Goal: Task Accomplishment & Management: Manage account settings

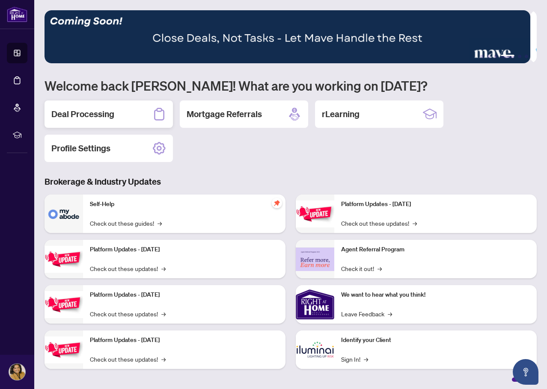
click at [106, 115] on h2 "Deal Processing" at bounding box center [82, 114] width 63 height 12
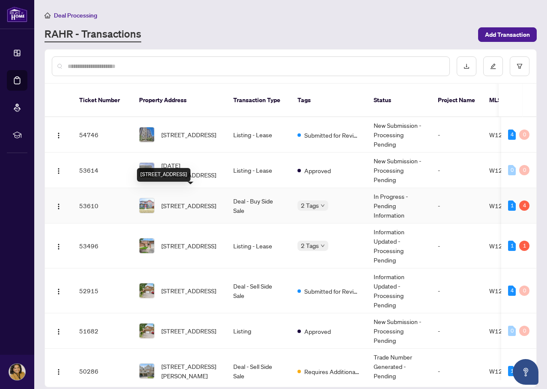
click at [204, 201] on span "[STREET_ADDRESS]" at bounding box center [188, 205] width 55 height 9
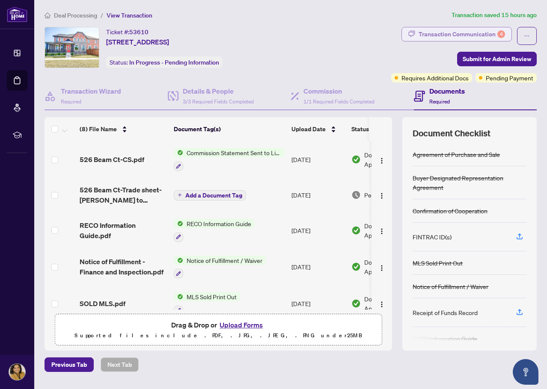
click at [458, 33] on div "Transaction Communication 4" at bounding box center [462, 34] width 86 height 14
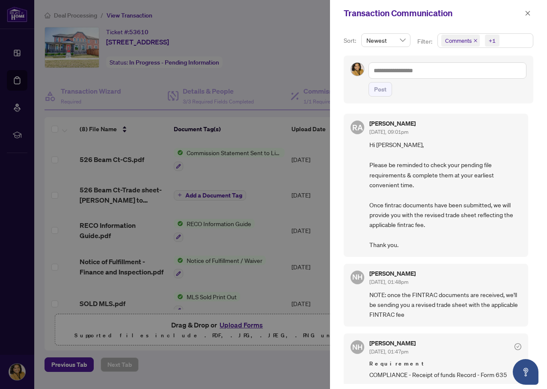
click at [460, 39] on span "Comments" at bounding box center [458, 40] width 27 height 9
click at [448, 77] on div "Comments" at bounding box center [485, 76] width 84 height 10
click at [443, 77] on span "Select Comments" at bounding box center [446, 76] width 7 height 7
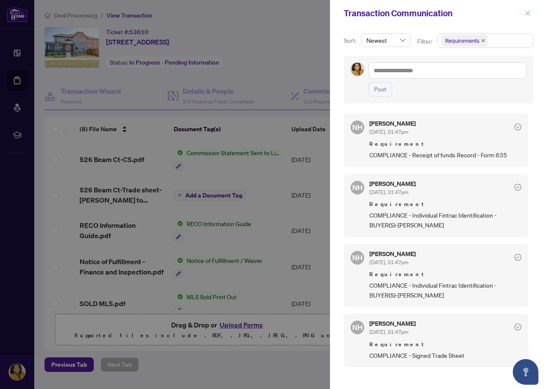
click at [525, 16] on span "button" at bounding box center [528, 13] width 6 height 14
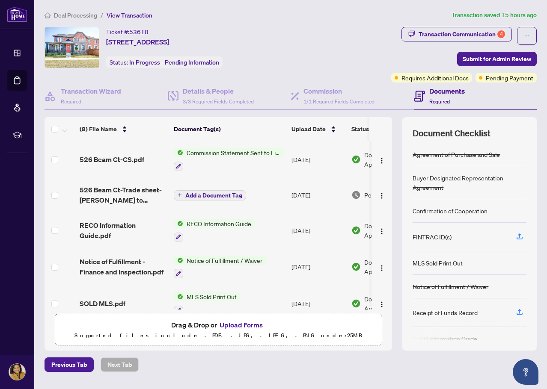
click at [75, 16] on span "Deal Processing" at bounding box center [75, 16] width 43 height 8
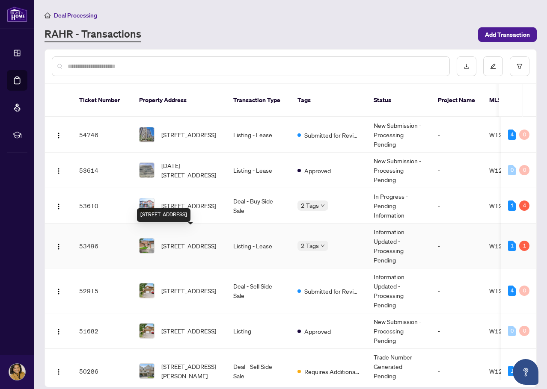
click at [189, 241] on span "[STREET_ADDRESS]" at bounding box center [188, 245] width 55 height 9
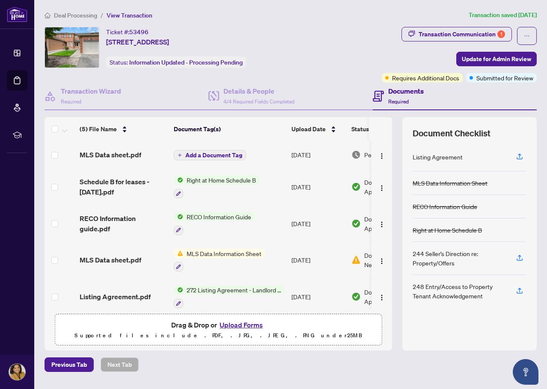
click at [236, 252] on span "MLS Data Information Sheet" at bounding box center [224, 253] width 82 height 9
click at [124, 259] on span "MLS Data sheet.pdf" at bounding box center [111, 260] width 62 height 10
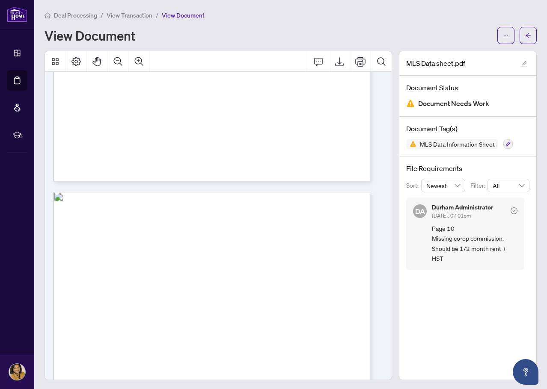
scroll to position [4049, 0]
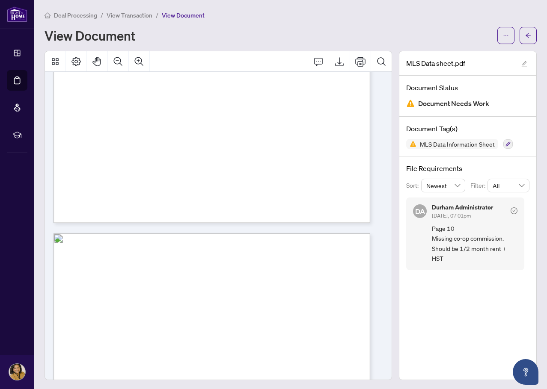
click at [63, 13] on span "Deal Processing" at bounding box center [75, 16] width 43 height 8
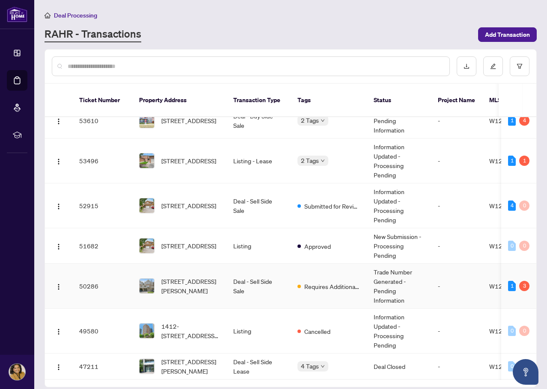
scroll to position [86, 0]
click at [194, 277] on span "[STREET_ADDRESS][PERSON_NAME]" at bounding box center [190, 286] width 58 height 19
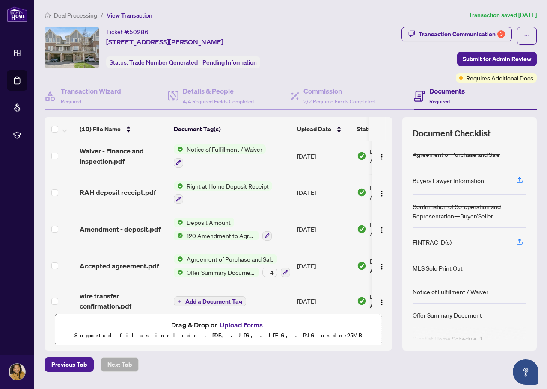
scroll to position [191, 0]
